Goal: Contribute content: Contribute content

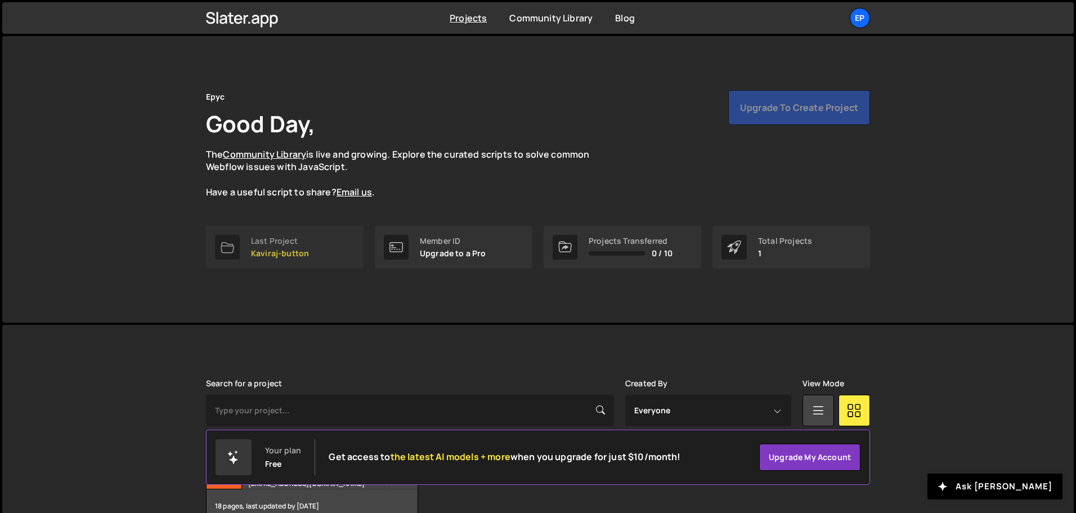
click at [284, 243] on div "Last Project" at bounding box center [280, 240] width 58 height 9
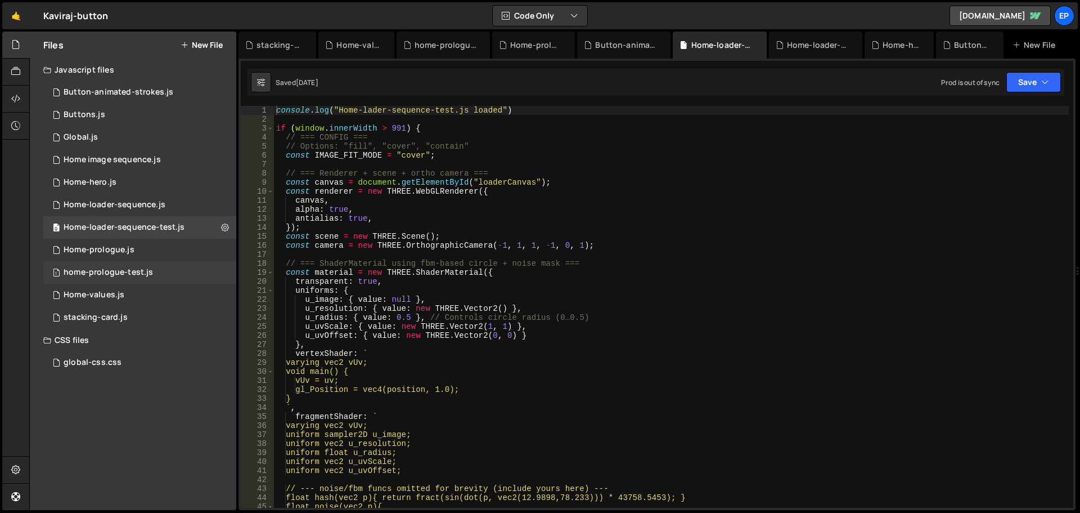
click at [132, 274] on div "home-prologue-test.js" at bounding box center [108, 272] width 89 height 10
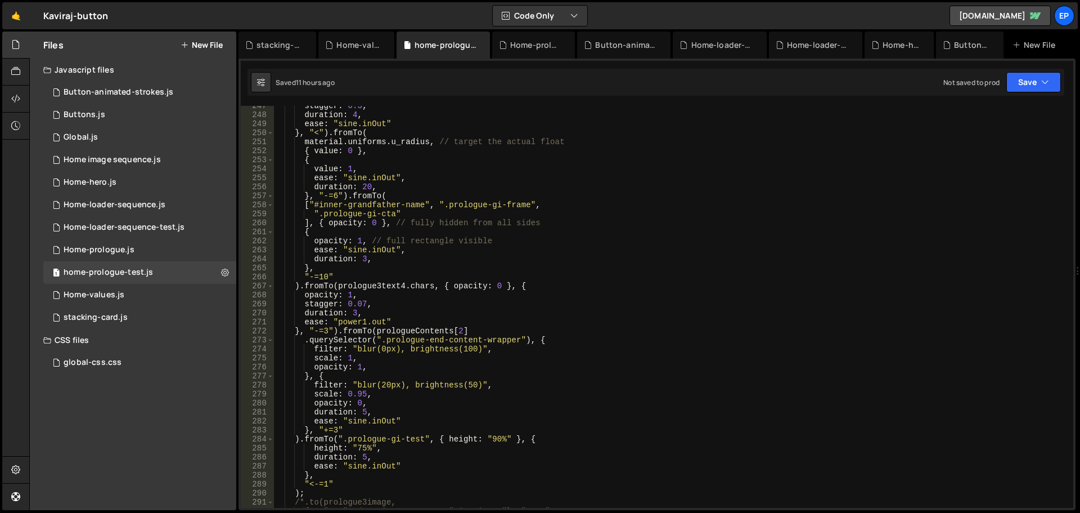
scroll to position [2363, 0]
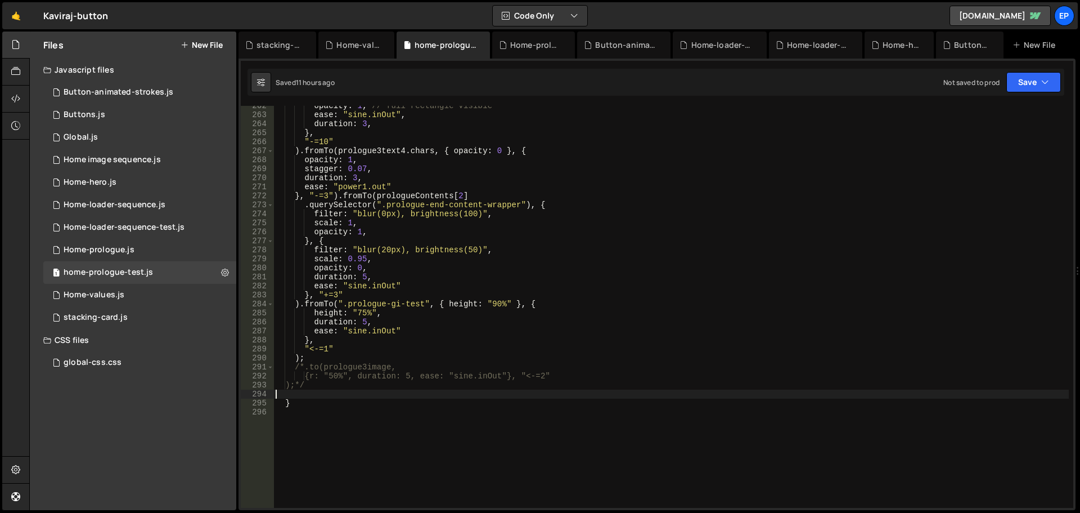
click at [378, 390] on div "opacity : 1 , // full rectangle visible ease : "sine.inOut" , duration : 3 , } …" at bounding box center [671, 311] width 796 height 420
click at [565, 417] on div "opacity : 1 , // full rectangle visible ease : "sine.inOut" , duration : 3 , } …" at bounding box center [671, 311] width 796 height 420
click at [528, 411] on div "opacity : 1 , // full rectangle visible ease : "sine.inOut" , duration : 3 , } …" at bounding box center [671, 311] width 796 height 420
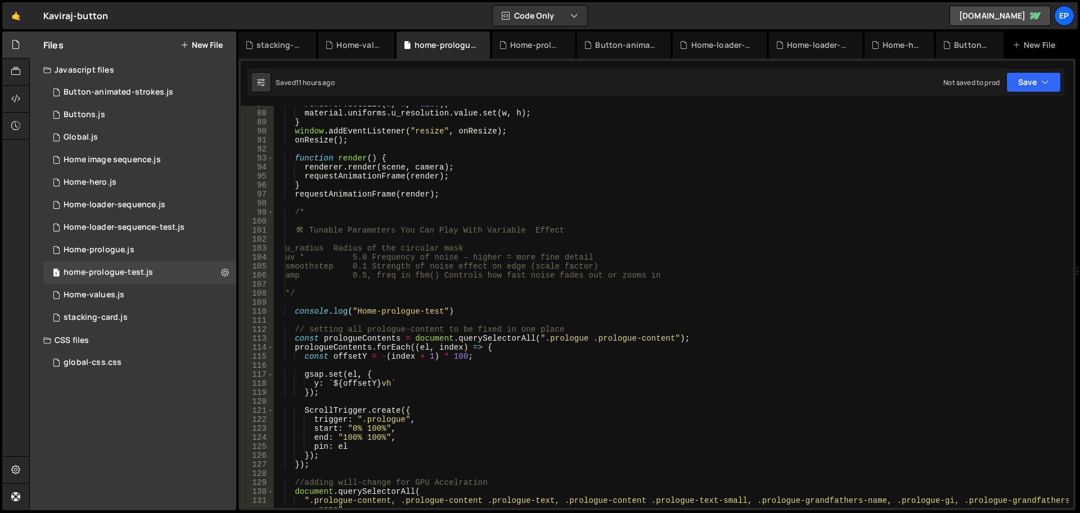
scroll to position [780, 0]
click at [487, 258] on div "renderer . setSize ( w , h , false ) ; material . uniforms . u_resolution . val…" at bounding box center [671, 314] width 796 height 429
type textarea "uv * 5.0 Frequency of noise – higher = more fine detail"
click at [198, 46] on button "New File" at bounding box center [202, 45] width 42 height 9
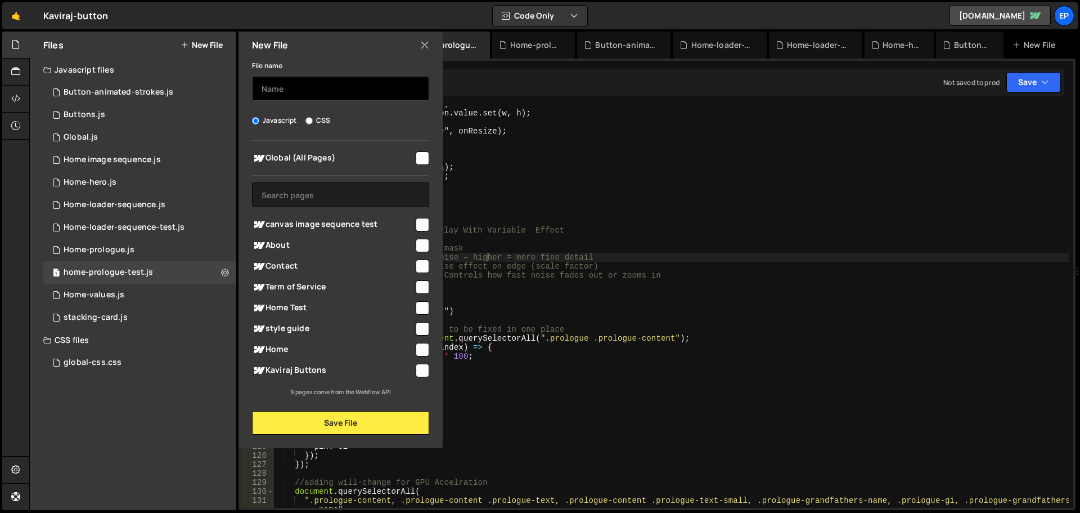
click at [320, 89] on input "text" at bounding box center [340, 88] width 177 height 25
type input "values section animation"
click at [421, 308] on input "checkbox" at bounding box center [423, 308] width 14 height 14
checkbox input "true"
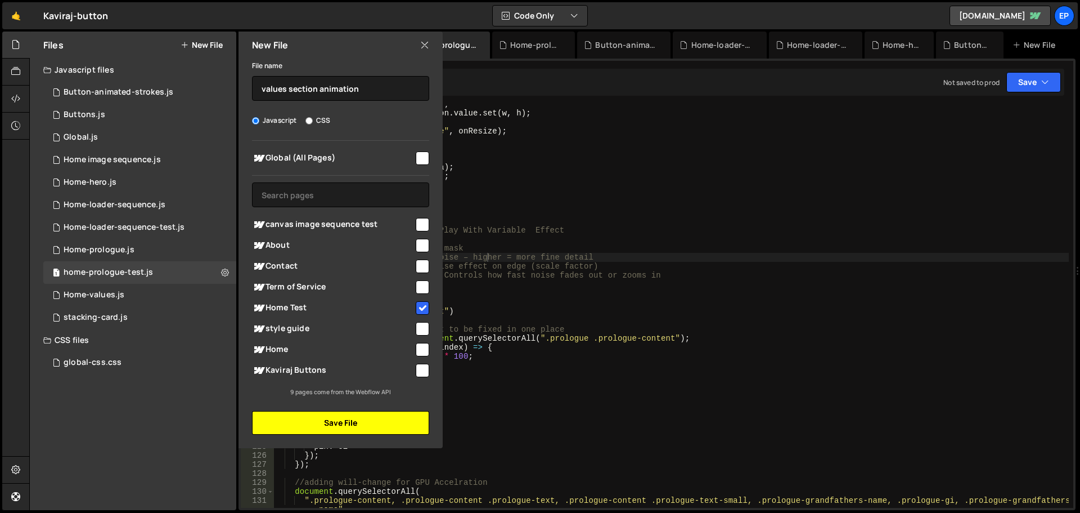
click at [382, 414] on button "Save File" at bounding box center [340, 423] width 177 height 24
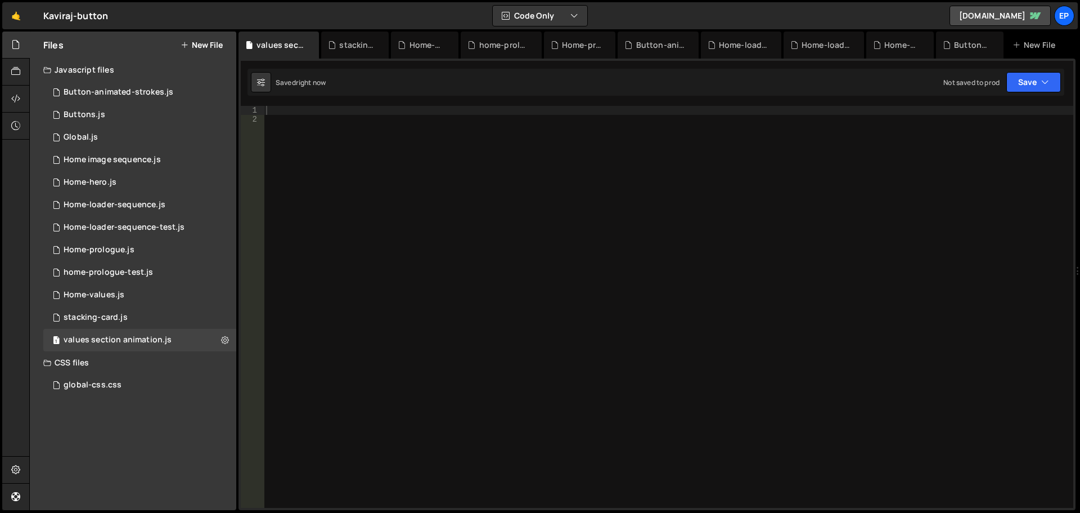
click at [455, 188] on div at bounding box center [669, 316] width 810 height 420
paste textarea "document.addEventListener("DOMContentLoaded", () => {"
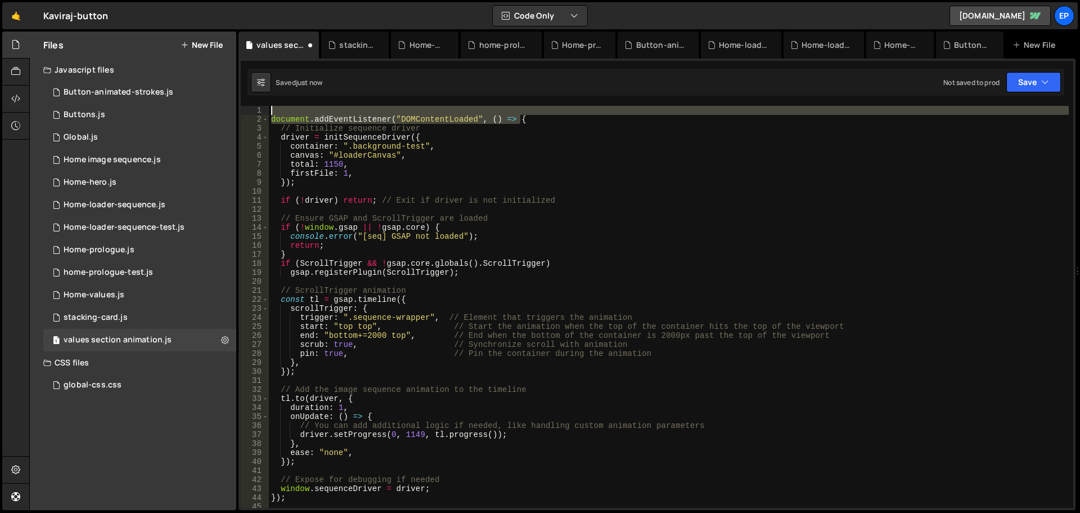
scroll to position [0, 0]
drag, startPoint x: 541, startPoint y: 113, endPoint x: 208, endPoint y: 101, distance: 333.3
click at [206, 102] on div "Files New File Javascript files 1 Button-animated-strokes.js 0 1 Buttons.js 0 1…" at bounding box center [554, 271] width 1051 height 479
type textarea "document.addEventListener("DOMContentLoaded", () => {"
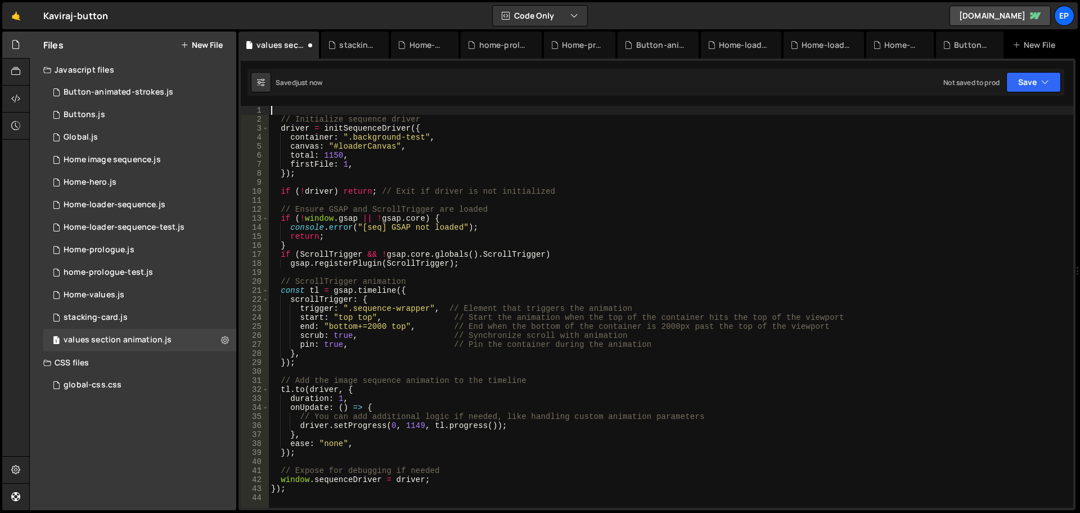
scroll to position [169, 0]
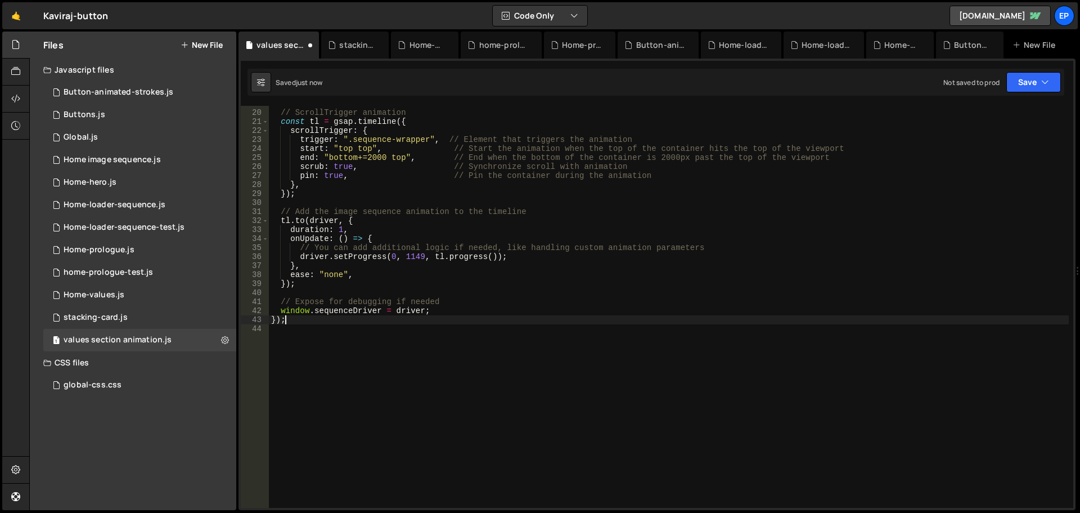
click at [304, 323] on div "// ScrollTrigger animation const tl = gsap . timeline ({ scrollTrigger : { trig…" at bounding box center [669, 309] width 800 height 420
type textarea "}"
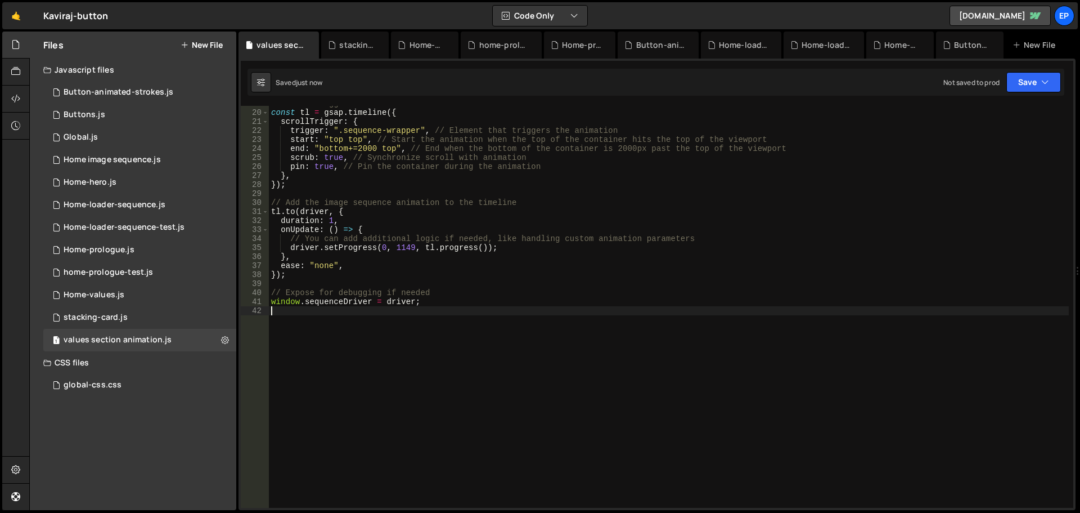
click at [437, 336] on div "// ScrollTrigger animation const tl = gsap . timeline ({ scrollTrigger : { trig…" at bounding box center [669, 309] width 800 height 420
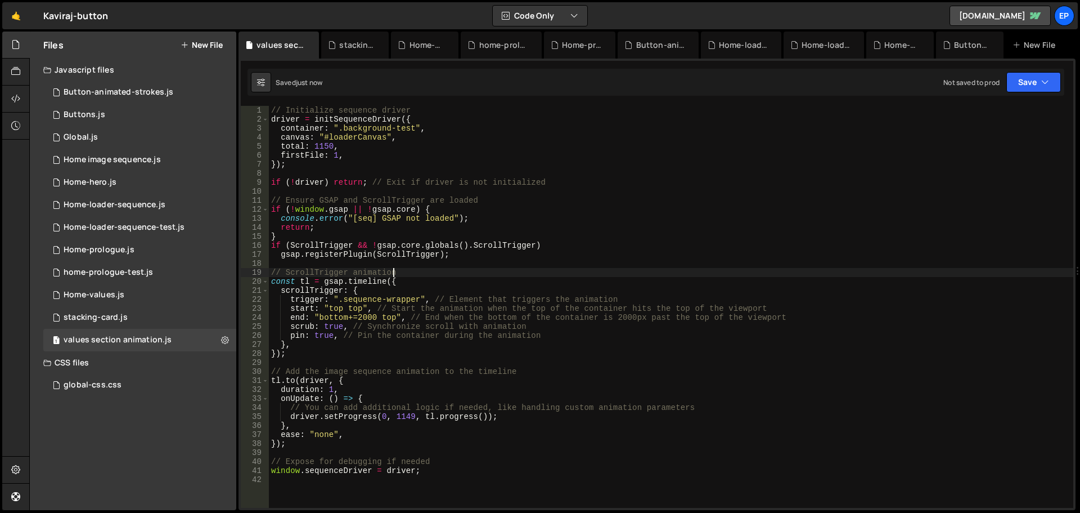
click at [491, 274] on div "// Initialize sequence driver driver = initSequenceDriver ({ container : ".back…" at bounding box center [671, 316] width 805 height 420
click at [501, 323] on div "// Initialize sequence driver driver = initSequenceDriver ({ container : ".back…" at bounding box center [671, 316] width 805 height 420
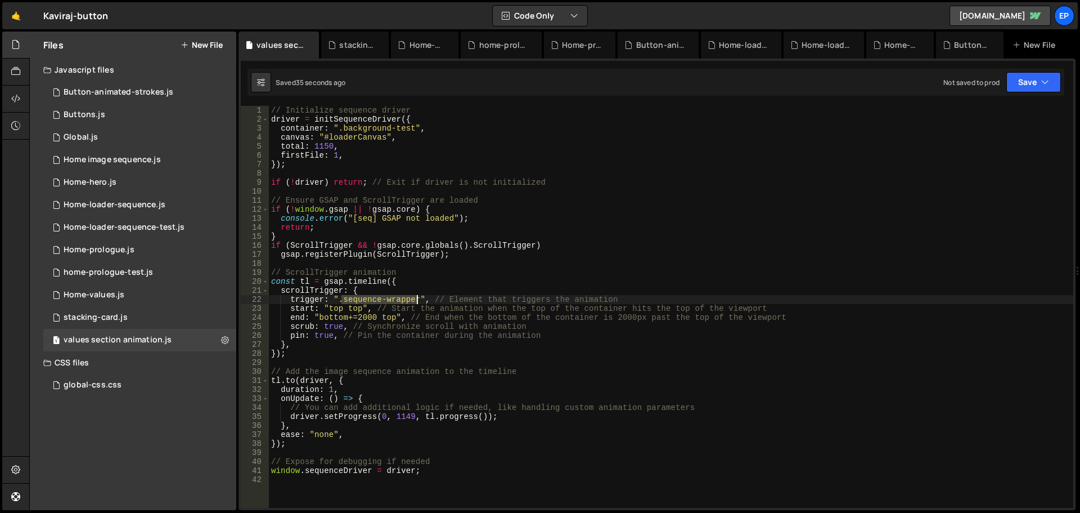
drag, startPoint x: 343, startPoint y: 302, endPoint x: 456, endPoint y: 295, distance: 113.3
click at [415, 298] on div "// Initialize sequence driver driver = initSequenceDriver ({ container : ".back…" at bounding box center [671, 316] width 805 height 420
paste textarea "prologue-speed-controll"
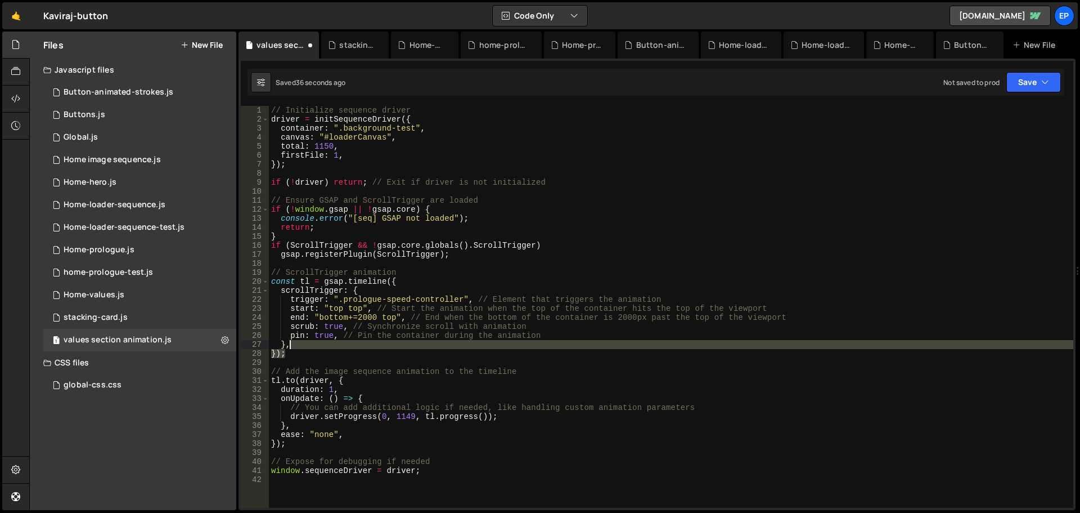
click at [506, 348] on div "// Initialize sequence driver driver = initSequenceDriver ({ container : ".back…" at bounding box center [671, 316] width 805 height 420
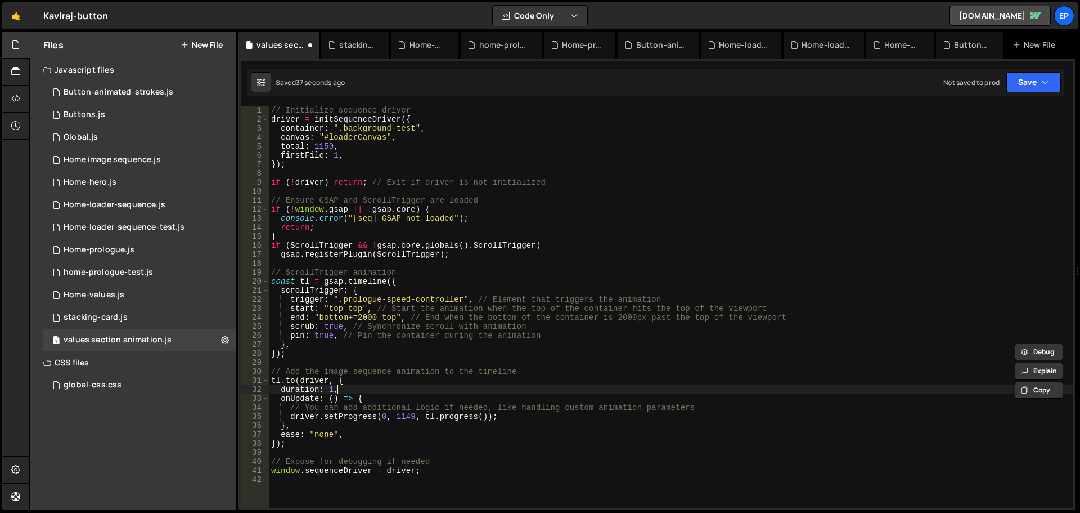
click at [469, 390] on div "// Initialize sequence driver driver = initSequenceDriver ({ container : ".back…" at bounding box center [671, 316] width 805 height 420
click at [1032, 78] on button "Save" at bounding box center [1034, 82] width 55 height 20
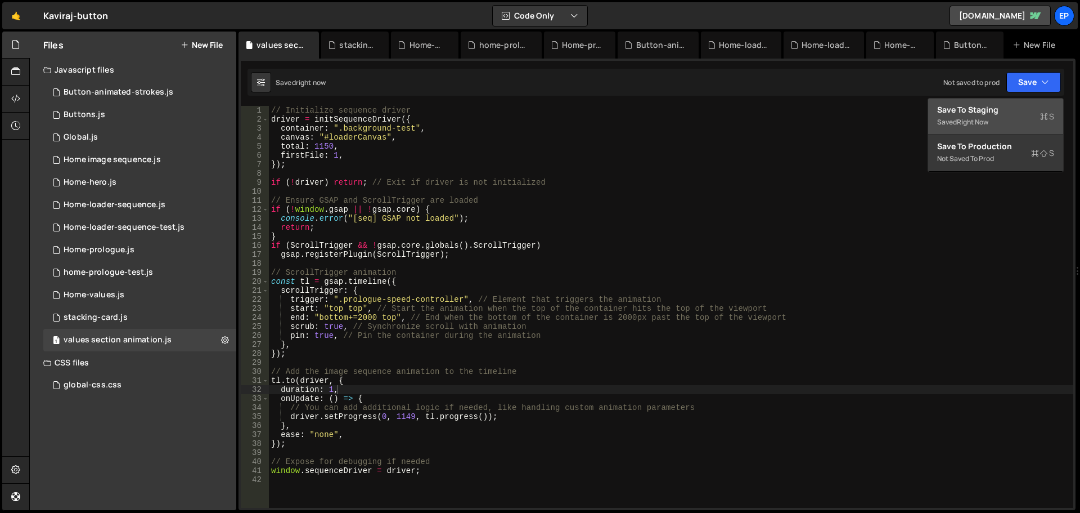
click at [989, 120] on div "right now" at bounding box center [973, 122] width 32 height 10
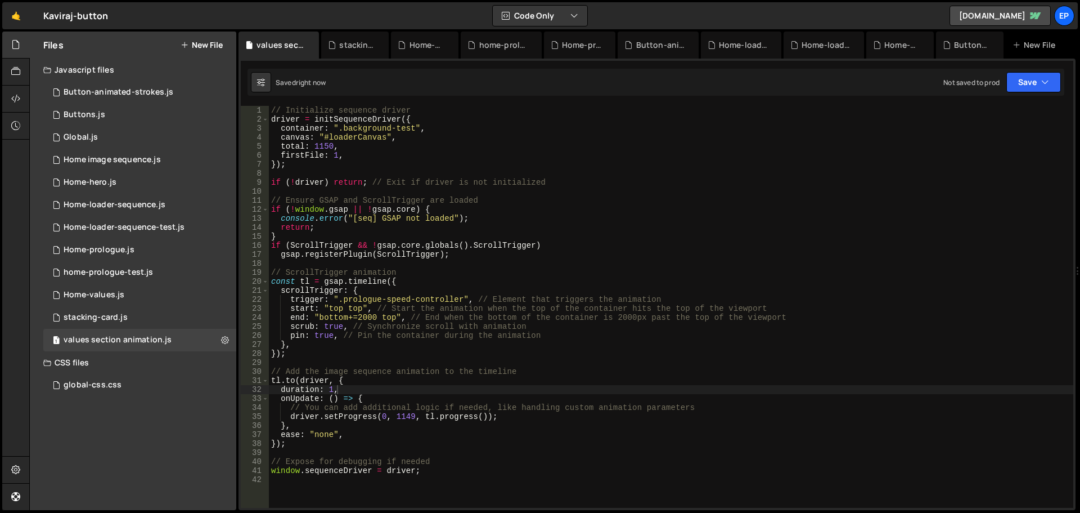
drag, startPoint x: 558, startPoint y: 318, endPoint x: 457, endPoint y: 45, distance: 291.4
click at [560, 315] on div "// Initialize sequence driver driver = initSequenceDriver ({ container : ".back…" at bounding box center [671, 316] width 805 height 420
click at [334, 300] on div "// Initialize sequence driver driver = initSequenceDriver ({ container : ".back…" at bounding box center [671, 316] width 805 height 420
click at [383, 335] on div "// Initialize sequence driver driver = initSequenceDriver ({ container : ".back…" at bounding box center [671, 316] width 805 height 420
click at [362, 334] on div "// Initialize sequence driver driver = initSequenceDriver ({ container : ".back…" at bounding box center [671, 316] width 805 height 420
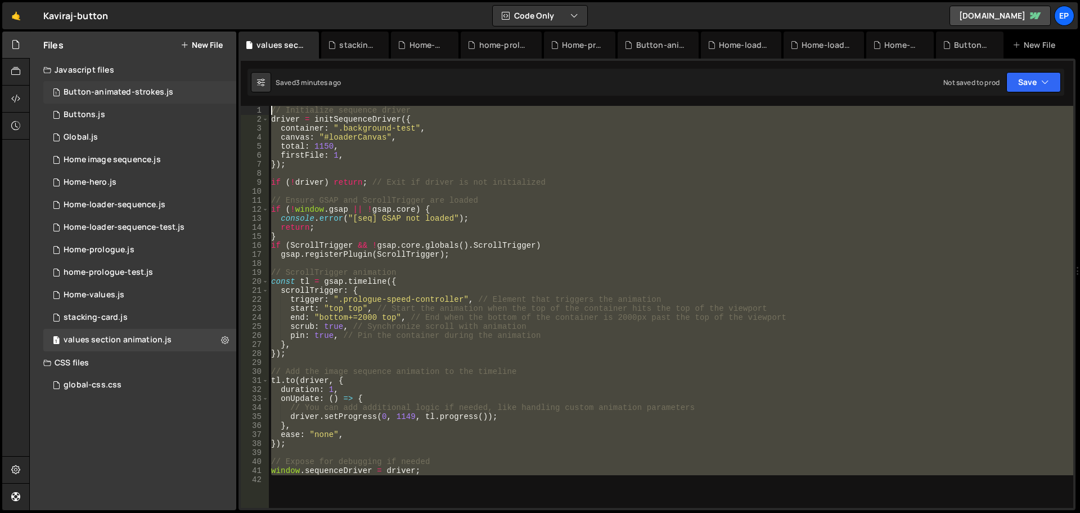
drag, startPoint x: 448, startPoint y: 476, endPoint x: 235, endPoint y: 96, distance: 435.8
click at [235, 96] on div "Files New File Javascript files 1 Button-animated-strokes.js 0 1 Buttons.js 0 1…" at bounding box center [554, 271] width 1051 height 479
type textarea "// Initialize sequence driver driver = initSequenceDriver({"
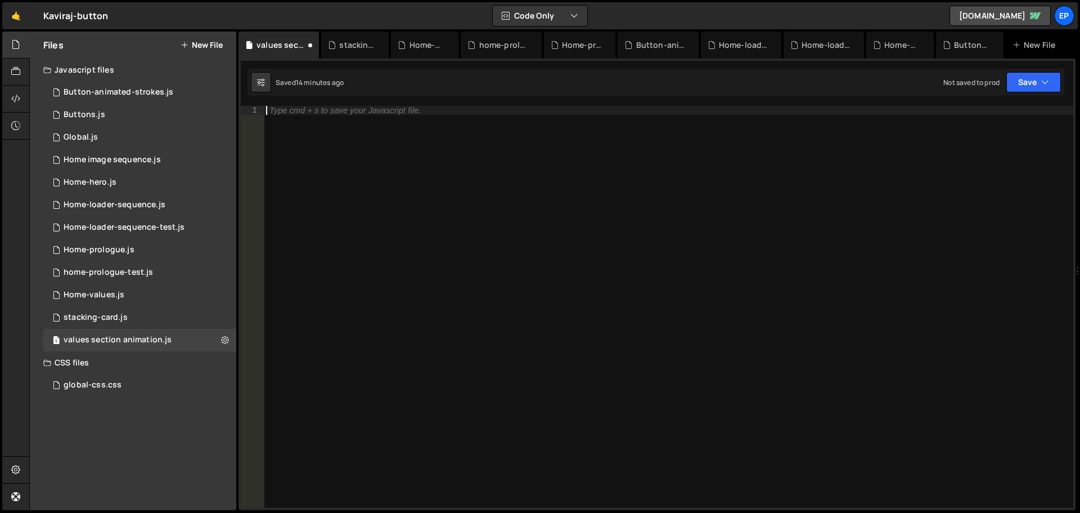
click at [396, 208] on div "Type cmd + s to save your Javascript file." at bounding box center [669, 316] width 810 height 420
